Goal: Transaction & Acquisition: Purchase product/service

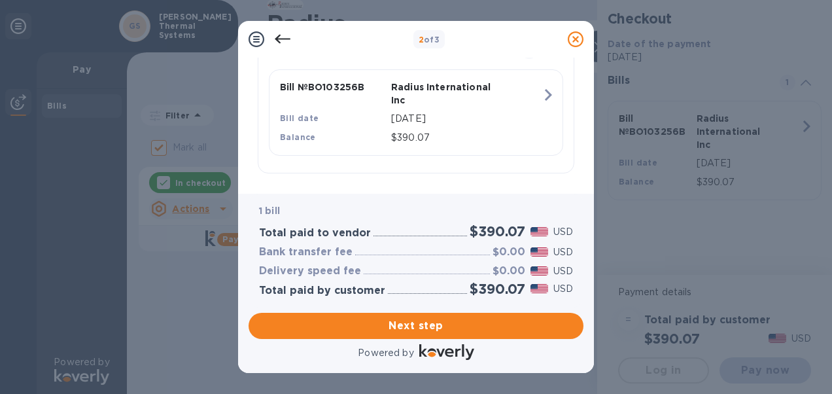
scroll to position [334, 0]
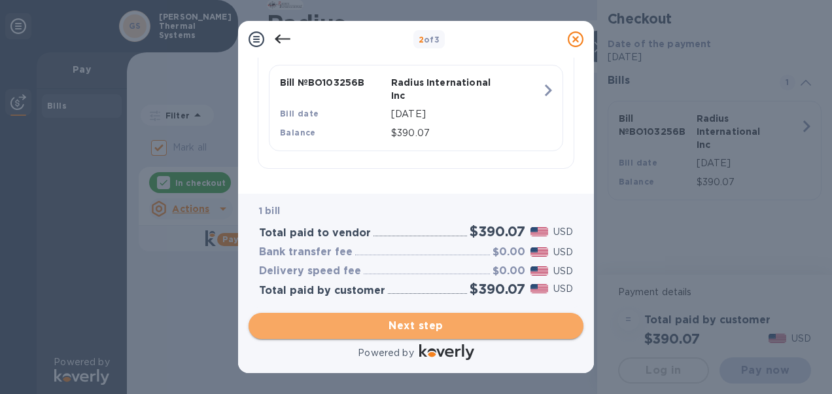
click at [422, 326] on span "Next step" at bounding box center [416, 326] width 314 height 16
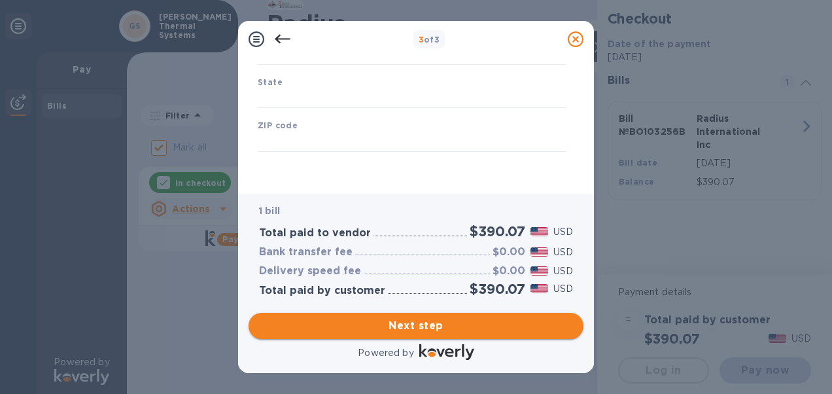
scroll to position [246, 0]
type input "[GEOGRAPHIC_DATA]"
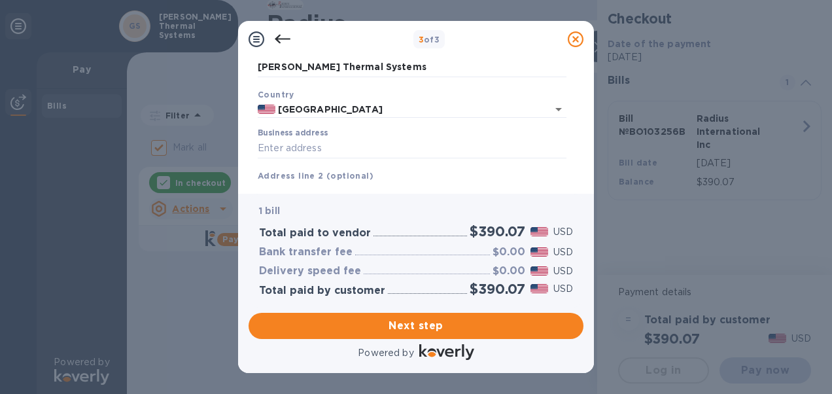
scroll to position [131, 0]
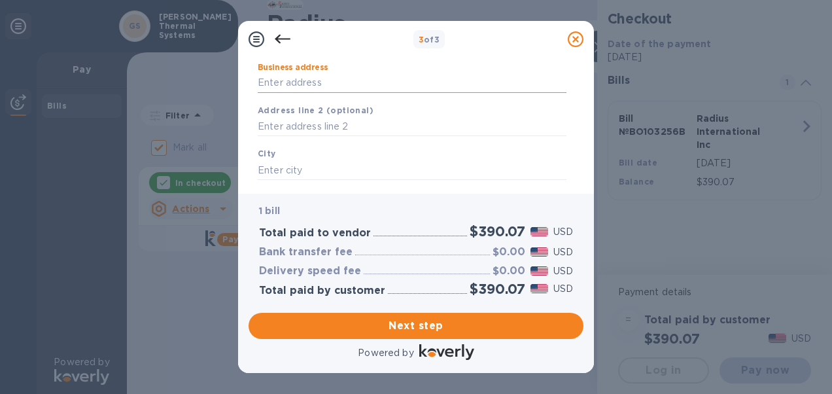
click at [313, 78] on input "Business address" at bounding box center [412, 83] width 309 height 20
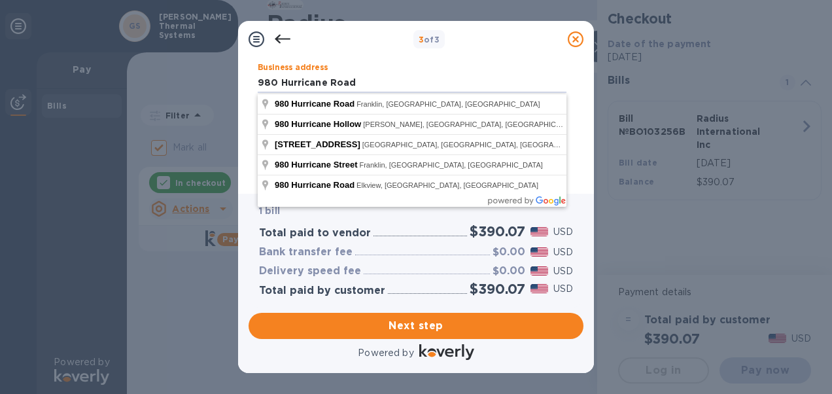
type input "980 Hurricane Road"
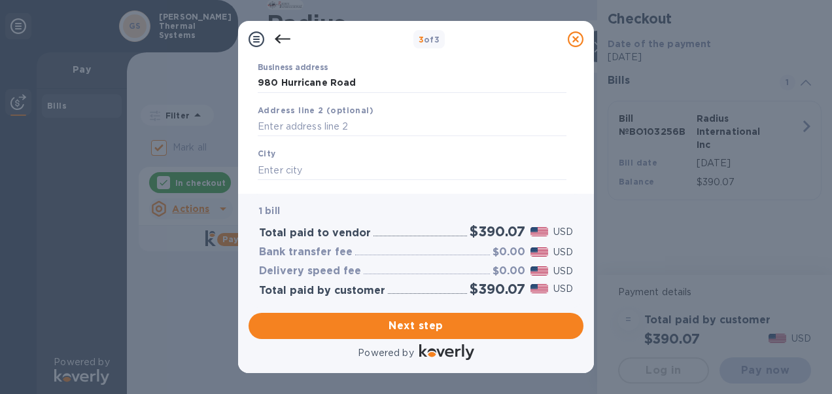
click at [481, 69] on div "Business address [STREET_ADDRESS]" at bounding box center [412, 78] width 309 height 30
click at [307, 156] on div "City" at bounding box center [411, 163] width 319 height 44
click at [283, 169] on input "text" at bounding box center [412, 170] width 309 height 20
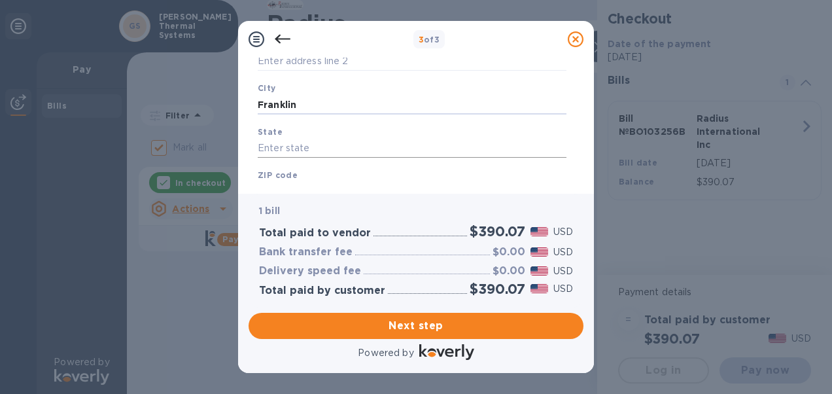
type input "Franklin"
click at [302, 145] on input "text" at bounding box center [412, 149] width 309 height 20
type input "IN"
click at [299, 135] on input "text" at bounding box center [412, 142] width 309 height 20
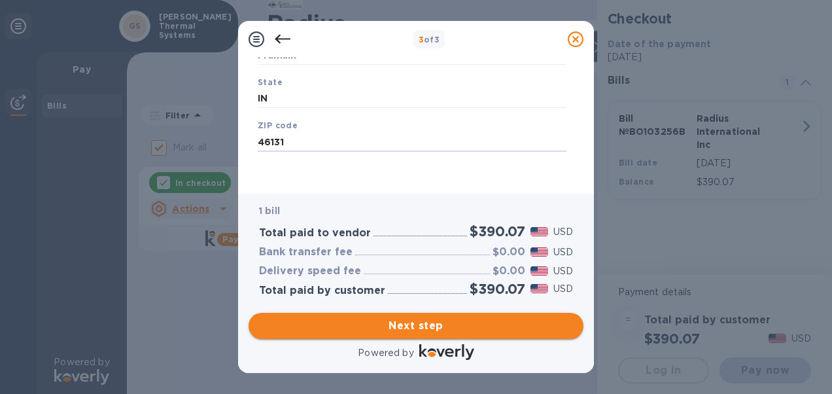
type input "46131"
click at [437, 326] on span "Next step" at bounding box center [416, 326] width 314 height 16
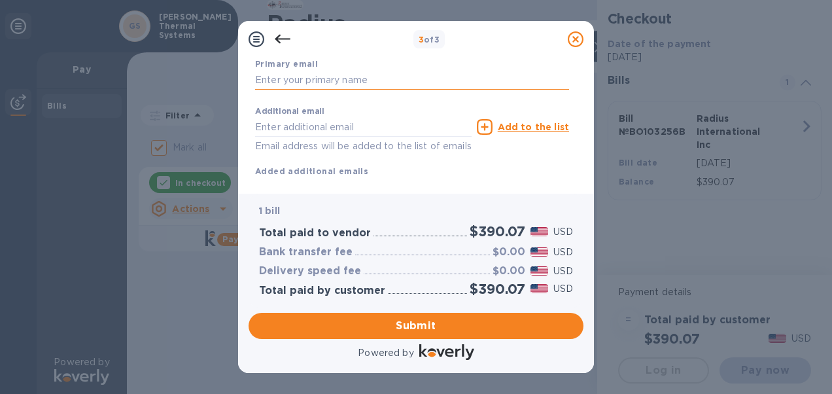
click at [370, 81] on input "text" at bounding box center [412, 81] width 314 height 20
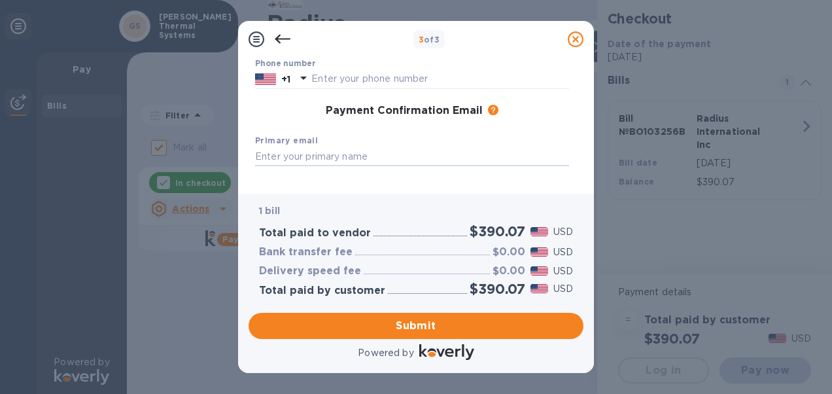
scroll to position [50, 0]
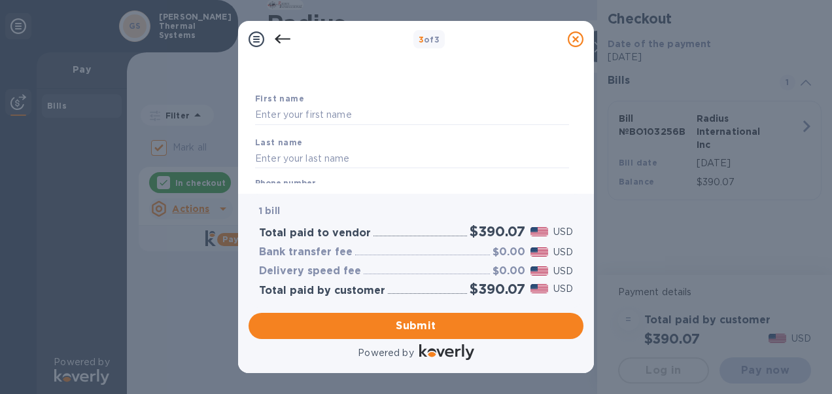
click at [651, 226] on div "3 of 3 Payment Contact Information First name Last name Phone number +1 Payment…" at bounding box center [416, 197] width 832 height 394
click at [369, 109] on input "text" at bounding box center [412, 115] width 314 height 20
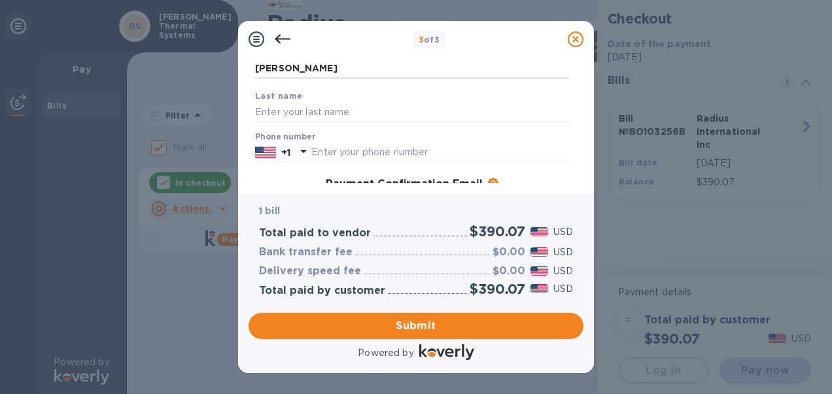
scroll to position [115, 0]
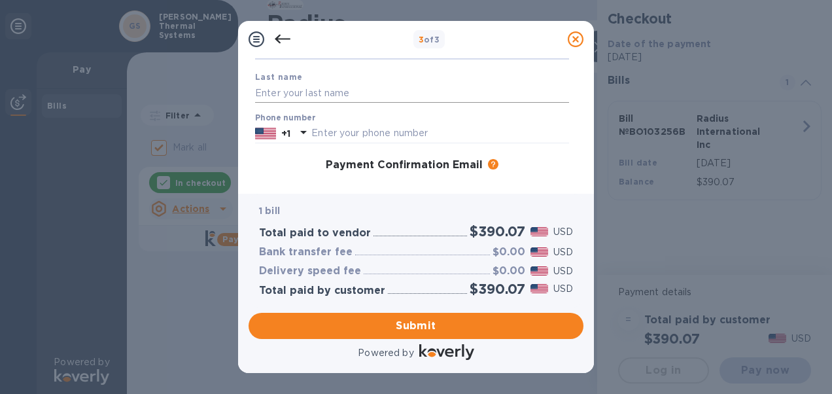
type input "[PERSON_NAME]"
click at [355, 88] on input "text" at bounding box center [412, 93] width 314 height 20
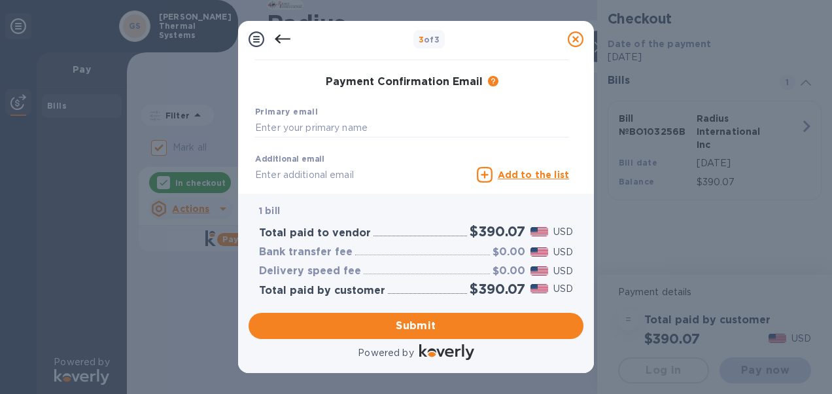
scroll to position [181, 0]
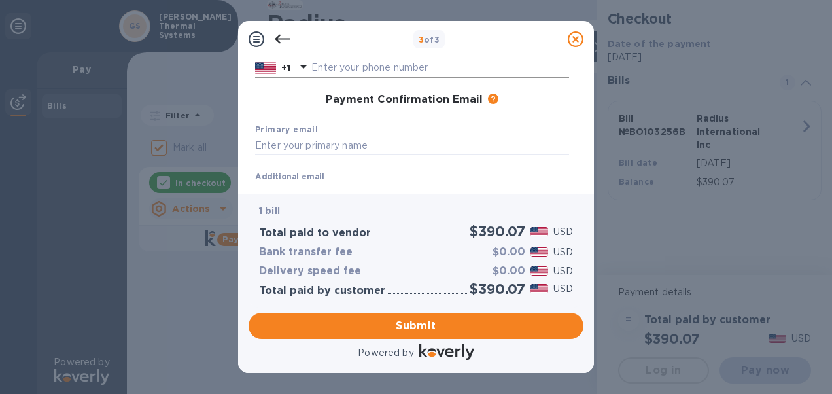
type input "[PERSON_NAME]"
click at [377, 66] on input "text" at bounding box center [440, 68] width 258 height 20
type input "3177393286"
click at [303, 144] on input "text" at bounding box center [412, 146] width 314 height 20
type input "[EMAIL_ADDRESS][DOMAIN_NAME]"
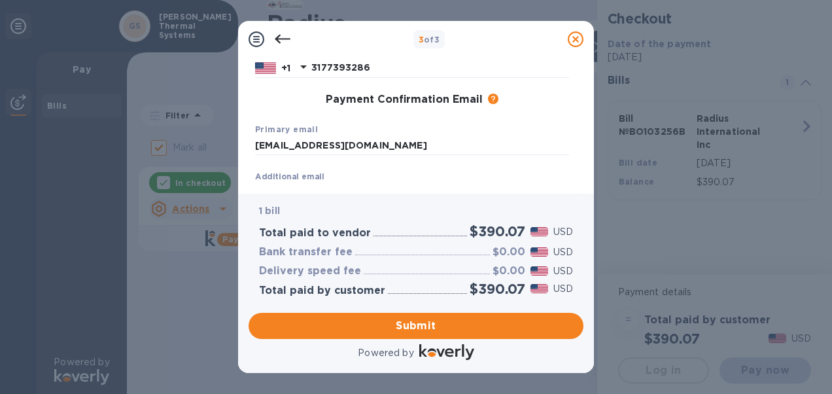
click at [549, 98] on div "Payment Confirmation Email The added email addresses will be used to send the p…" at bounding box center [412, 100] width 314 height 13
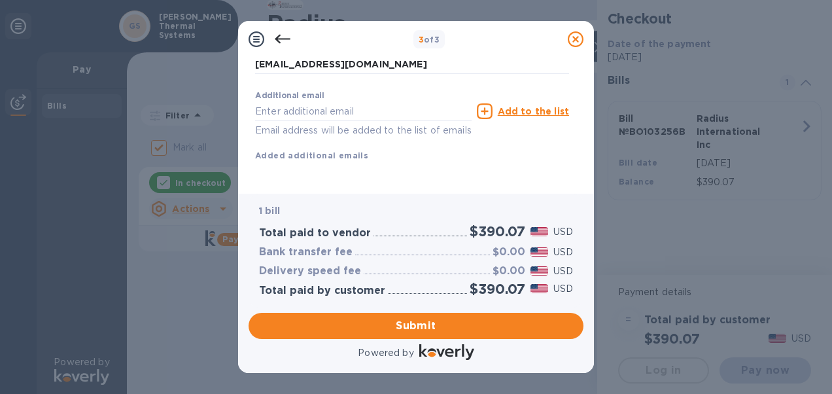
scroll to position [277, 0]
click at [434, 323] on span "Submit" at bounding box center [416, 326] width 314 height 16
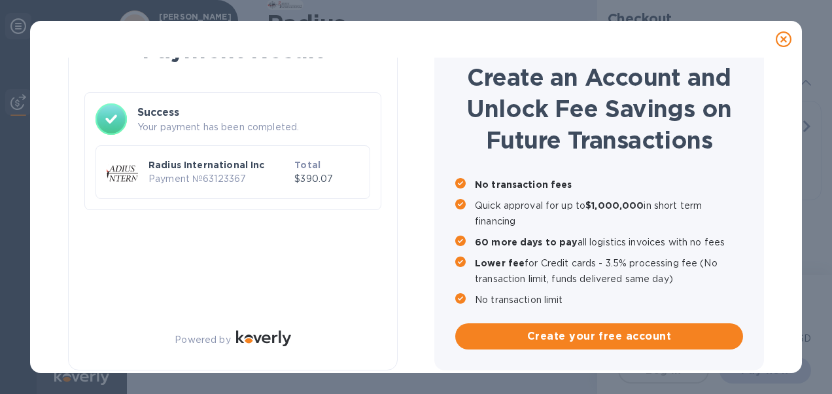
checkbox input "false"
